Goal: Transaction & Acquisition: Download file/media

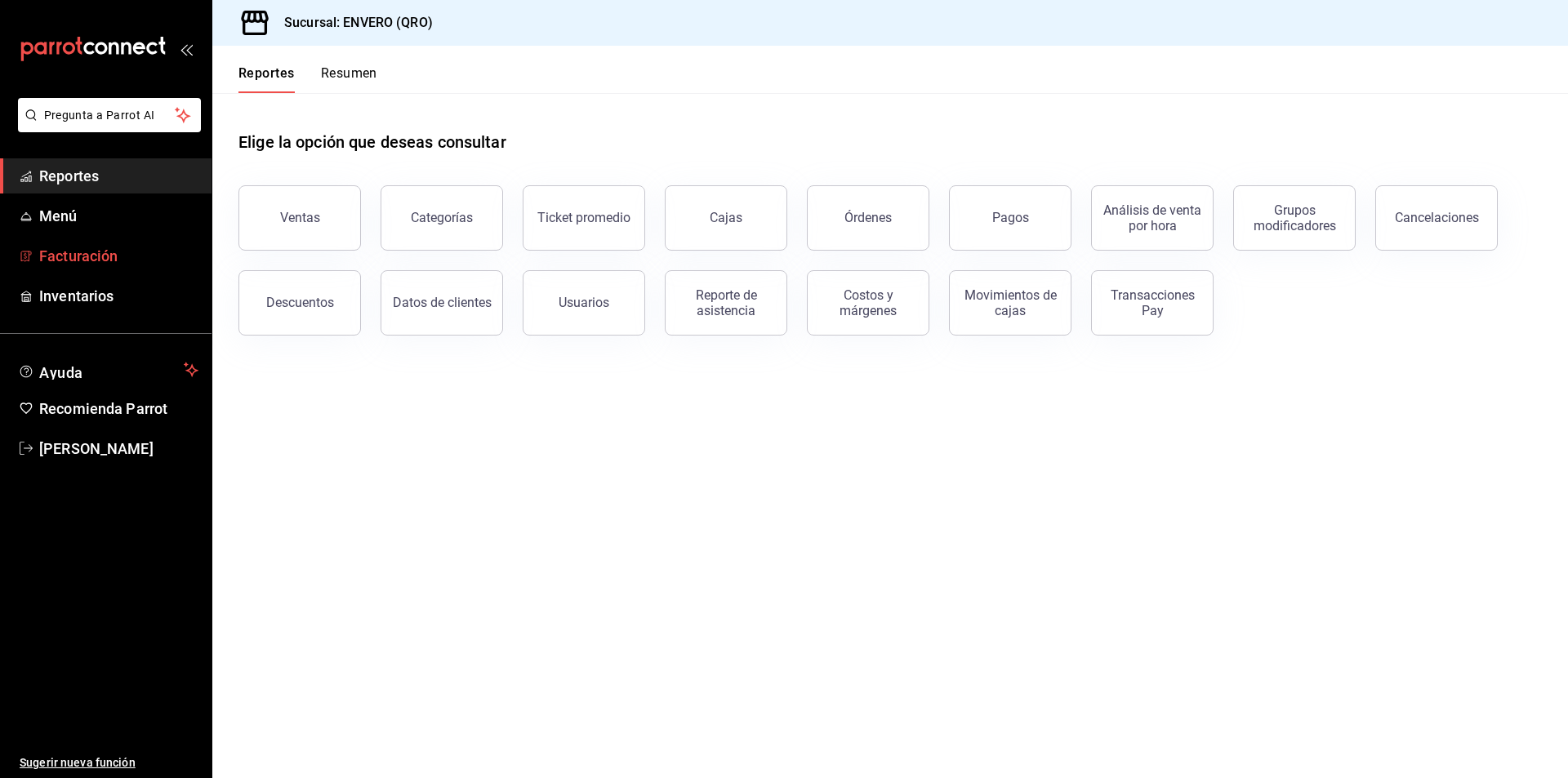
click at [118, 261] on span "Facturación" at bounding box center [118, 255] width 159 height 22
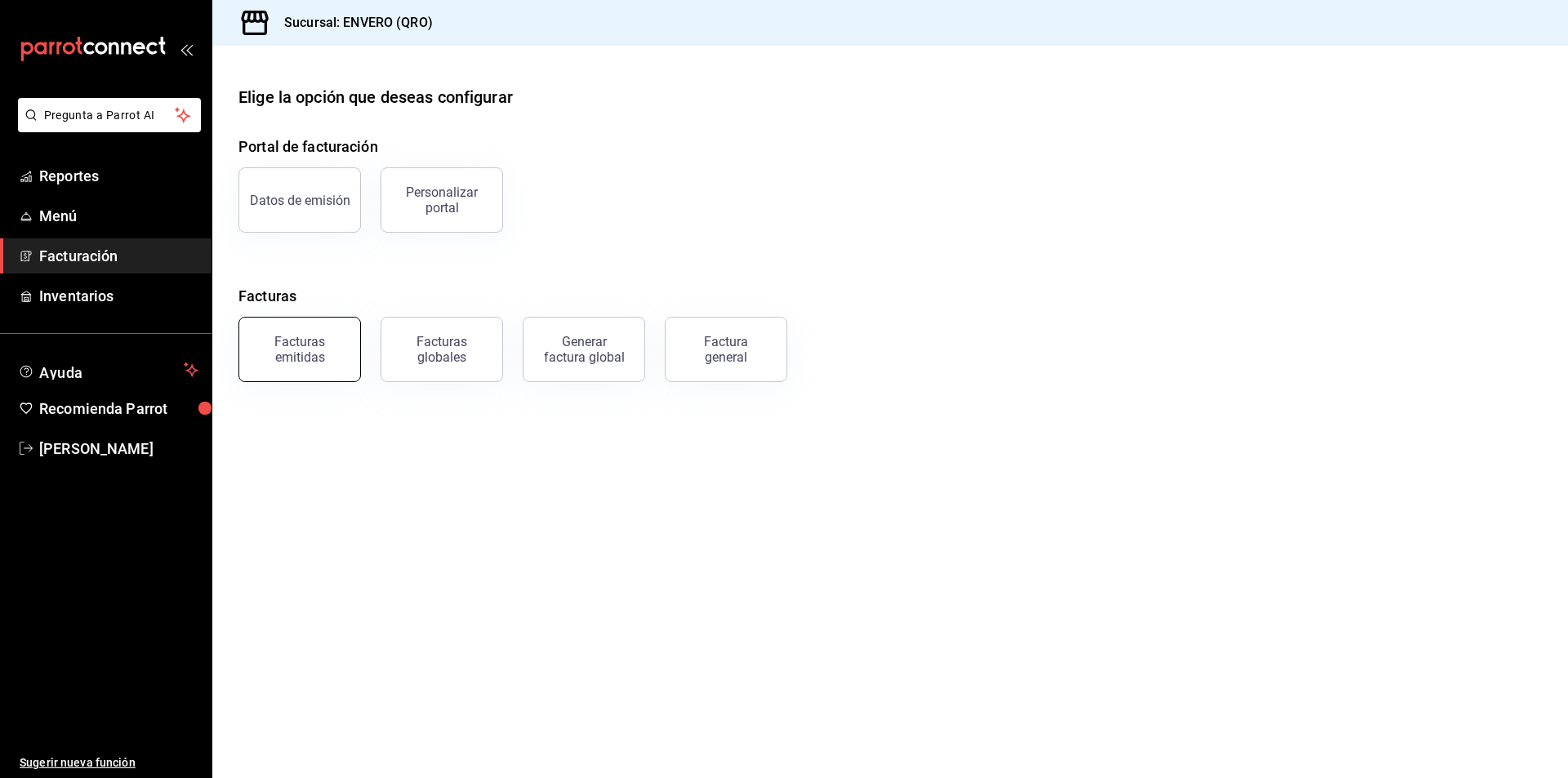
click at [311, 366] on button "Facturas emitidas" at bounding box center [299, 350] width 123 height 65
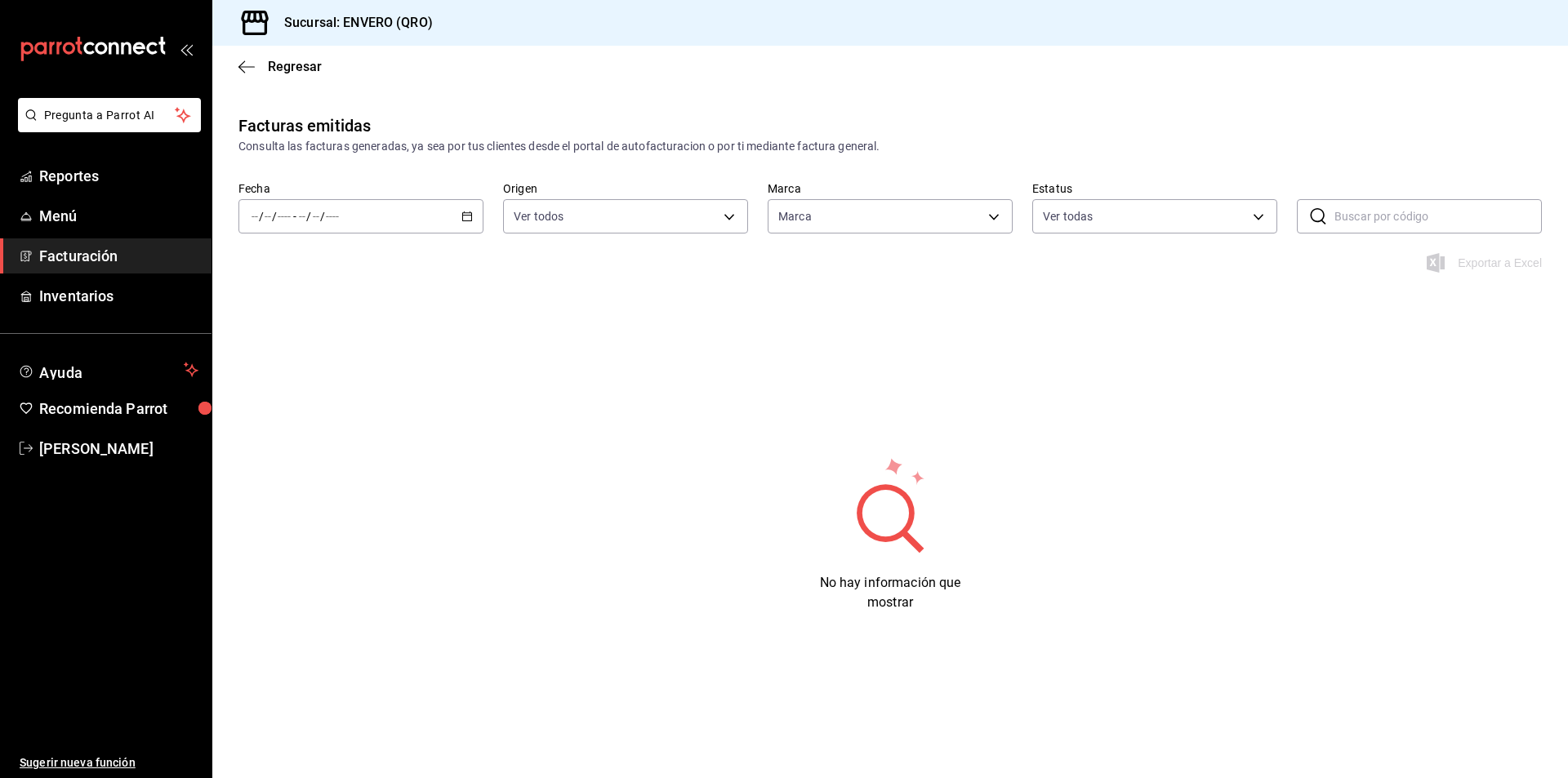
type input "77704a34-0683-4cbb-b40a-bda73e868864,159ee66d-dcce-4c4f-b837-83b83eda05ec"
click at [468, 209] on div "/ / - / /" at bounding box center [360, 216] width 245 height 34
click at [302, 412] on span "Año actual" at bounding box center [315, 412] width 126 height 17
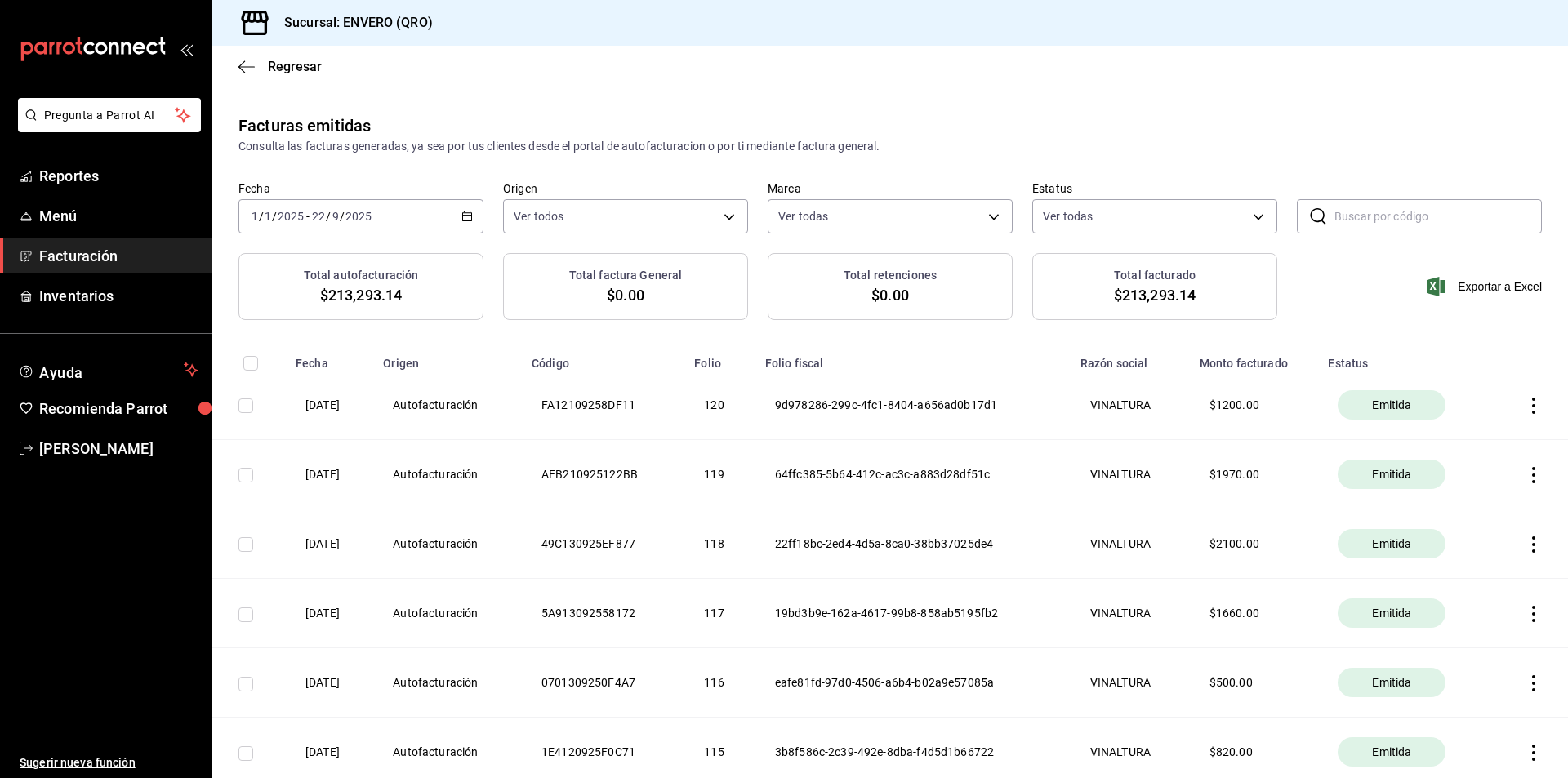
click at [1525, 475] on icon "button" at bounding box center [1533, 475] width 16 height 16
click at [1478, 430] on div "Descargar PDF" at bounding box center [1469, 434] width 79 height 13
click at [1525, 409] on icon "button" at bounding box center [1533, 405] width 16 height 16
click at [1481, 365] on div "Descargar PDF" at bounding box center [1469, 365] width 79 height 13
